Goal: Task Accomplishment & Management: Complete application form

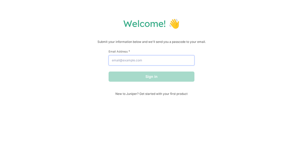
click at [136, 61] on input "Email Address *" at bounding box center [152, 60] width 86 height 10
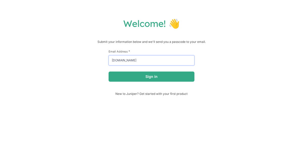
click at [109, 71] on button "Sign in" at bounding box center [152, 76] width 86 height 10
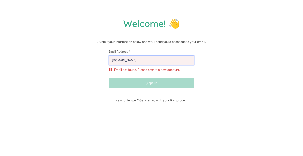
click at [129, 64] on input "[DOMAIN_NAME]" at bounding box center [152, 60] width 86 height 10
click at [134, 60] on input "[DOMAIN_NAME]" at bounding box center [152, 60] width 86 height 10
click at [132, 61] on input "[DOMAIN_NAME]" at bounding box center [152, 60] width 86 height 10
click at [132, 62] on input "[DOMAIN_NAME]" at bounding box center [152, 60] width 86 height 10
click at [137, 61] on input "[DOMAIN_NAME]" at bounding box center [152, 60] width 86 height 10
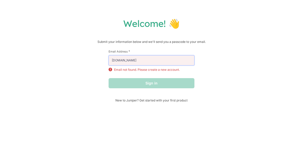
click at [132, 59] on input "[DOMAIN_NAME]" at bounding box center [152, 60] width 86 height 10
click at [131, 58] on input "[DOMAIN_NAME]" at bounding box center [152, 60] width 86 height 10
click at [132, 59] on input "[DOMAIN_NAME]" at bounding box center [152, 60] width 86 height 10
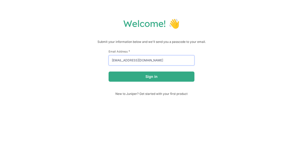
click at [109, 71] on button "Sign in" at bounding box center [152, 76] width 86 height 10
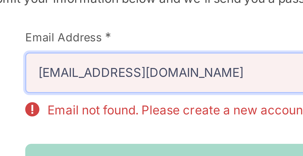
click at [137, 60] on input "[EMAIL_ADDRESS][DOMAIN_NAME]" at bounding box center [152, 60] width 86 height 10
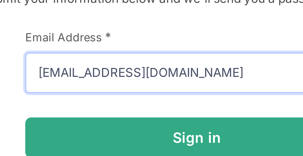
type input "[EMAIL_ADDRESS][DOMAIN_NAME]"
click at [109, 71] on button "Sign in" at bounding box center [152, 76] width 86 height 10
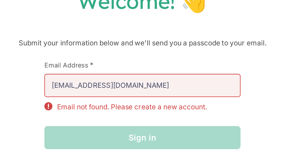
click at [175, 84] on div "Sign in" at bounding box center [152, 83] width 86 height 10
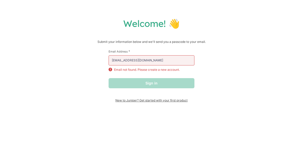
click at [184, 101] on span "New to Juniper? Get started with your first product" at bounding box center [152, 100] width 86 height 4
